Goal: Entertainment & Leisure: Consume media (video, audio)

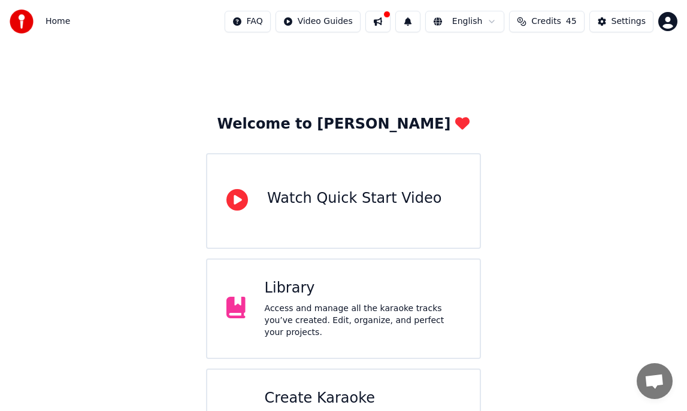
click at [304, 305] on div "Library Access and manage all the karaoke tracks you’ve created. Edit, organize…" at bounding box center [363, 309] width 196 height 60
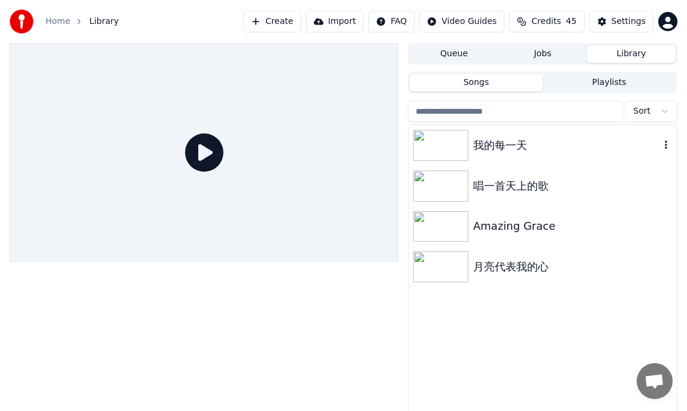
click at [481, 145] on div "我的每一天" at bounding box center [566, 145] width 187 height 17
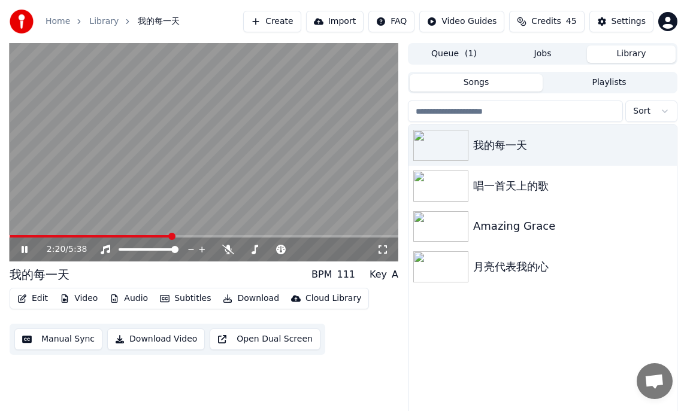
click at [23, 252] on icon at bounding box center [25, 249] width 6 height 7
click at [24, 247] on icon at bounding box center [24, 249] width 7 height 8
